Goal: Find contact information: Find contact information

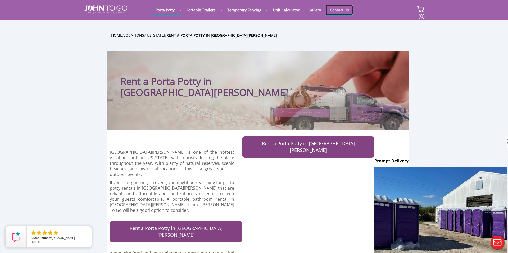
click at [333, 10] on link "Contact Us" at bounding box center [339, 10] width 27 height 10
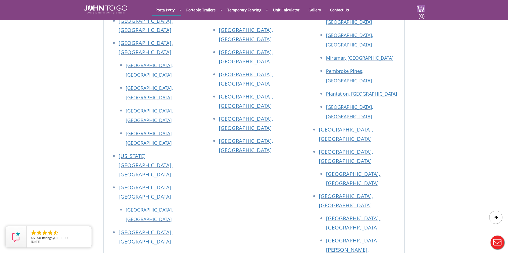
scroll to position [632, 0]
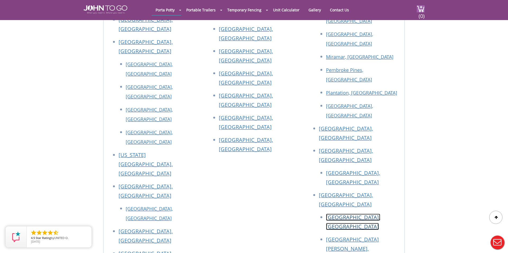
click at [333, 214] on link "[GEOGRAPHIC_DATA], [GEOGRAPHIC_DATA]" at bounding box center [353, 222] width 54 height 16
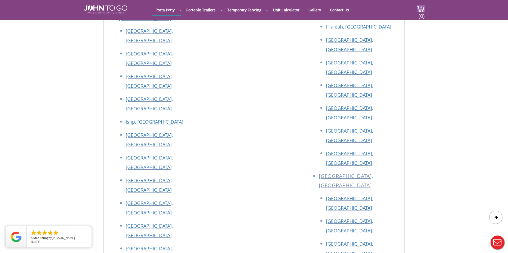
scroll to position [1910, 0]
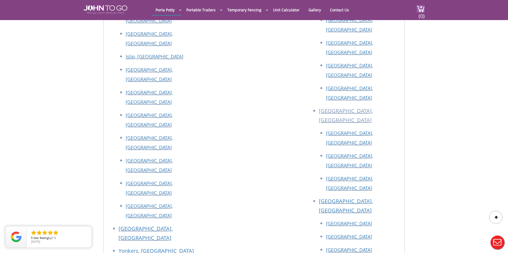
scroll to position [1012, 0]
